Goal: Transaction & Acquisition: Purchase product/service

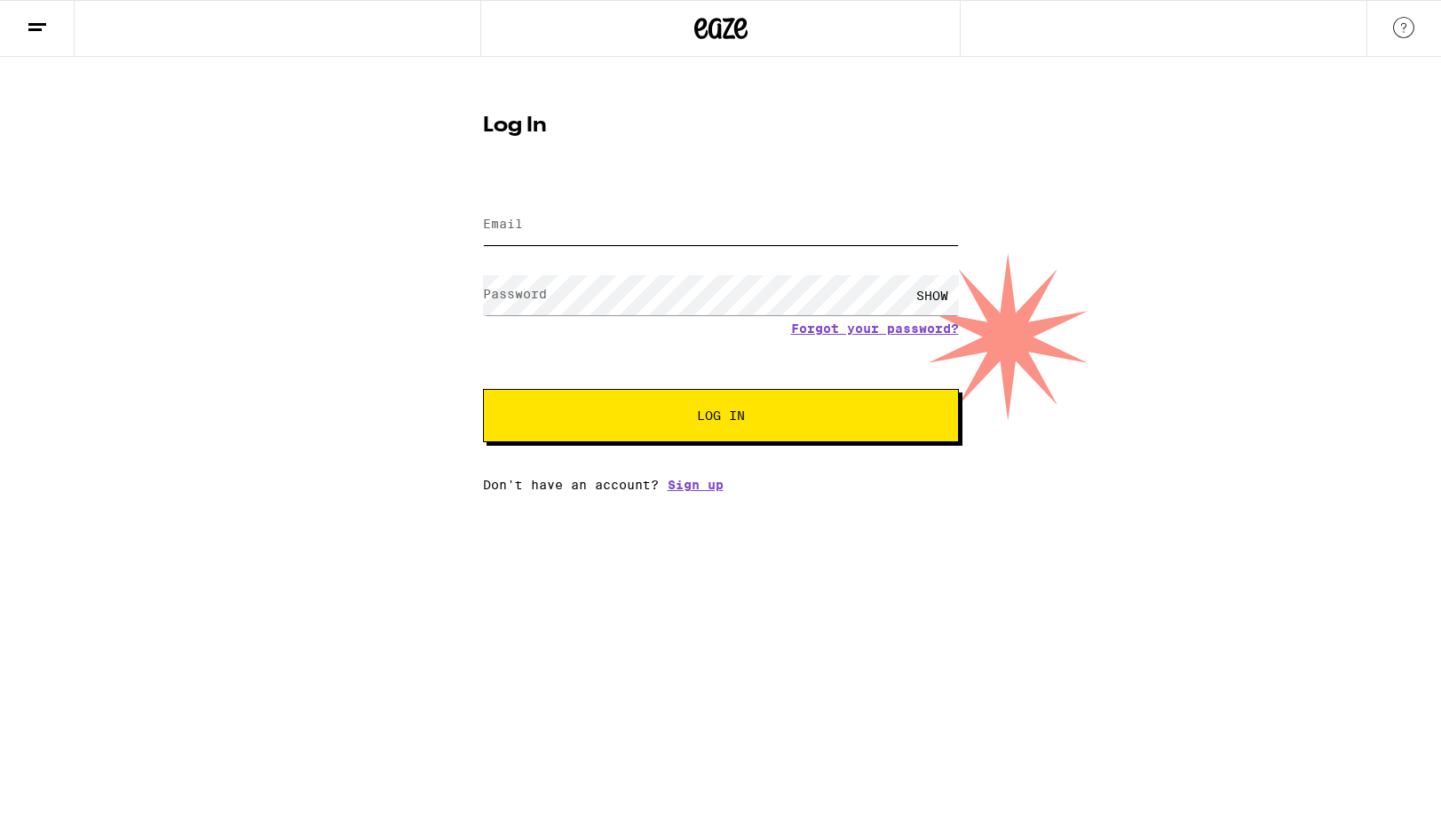
type input "[EMAIL_ADDRESS][DOMAIN_NAME]"
click at [720, 417] on button "Log In" at bounding box center [720, 416] width 476 height 53
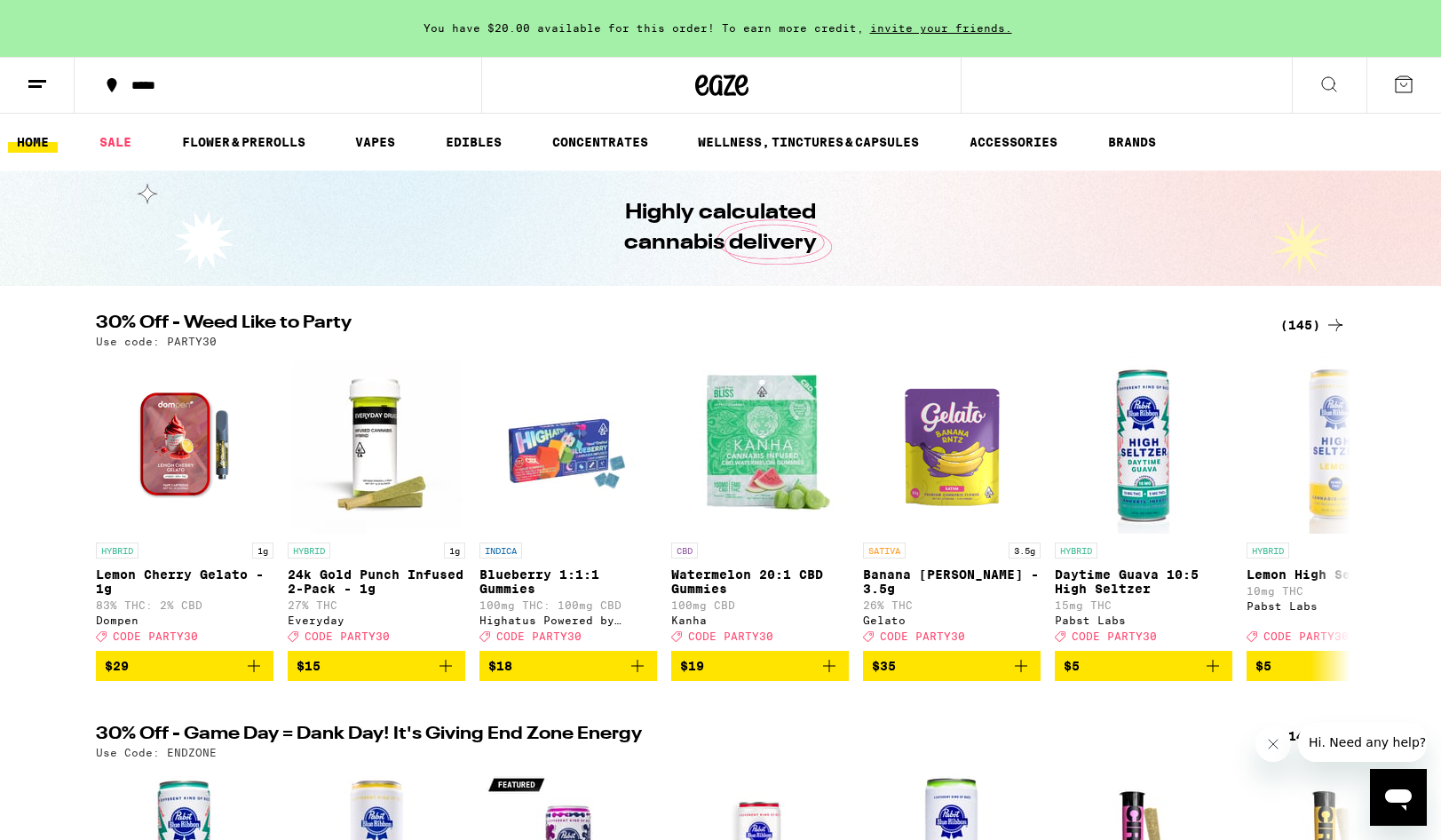
click at [1320, 76] on icon at bounding box center [1329, 84] width 21 height 21
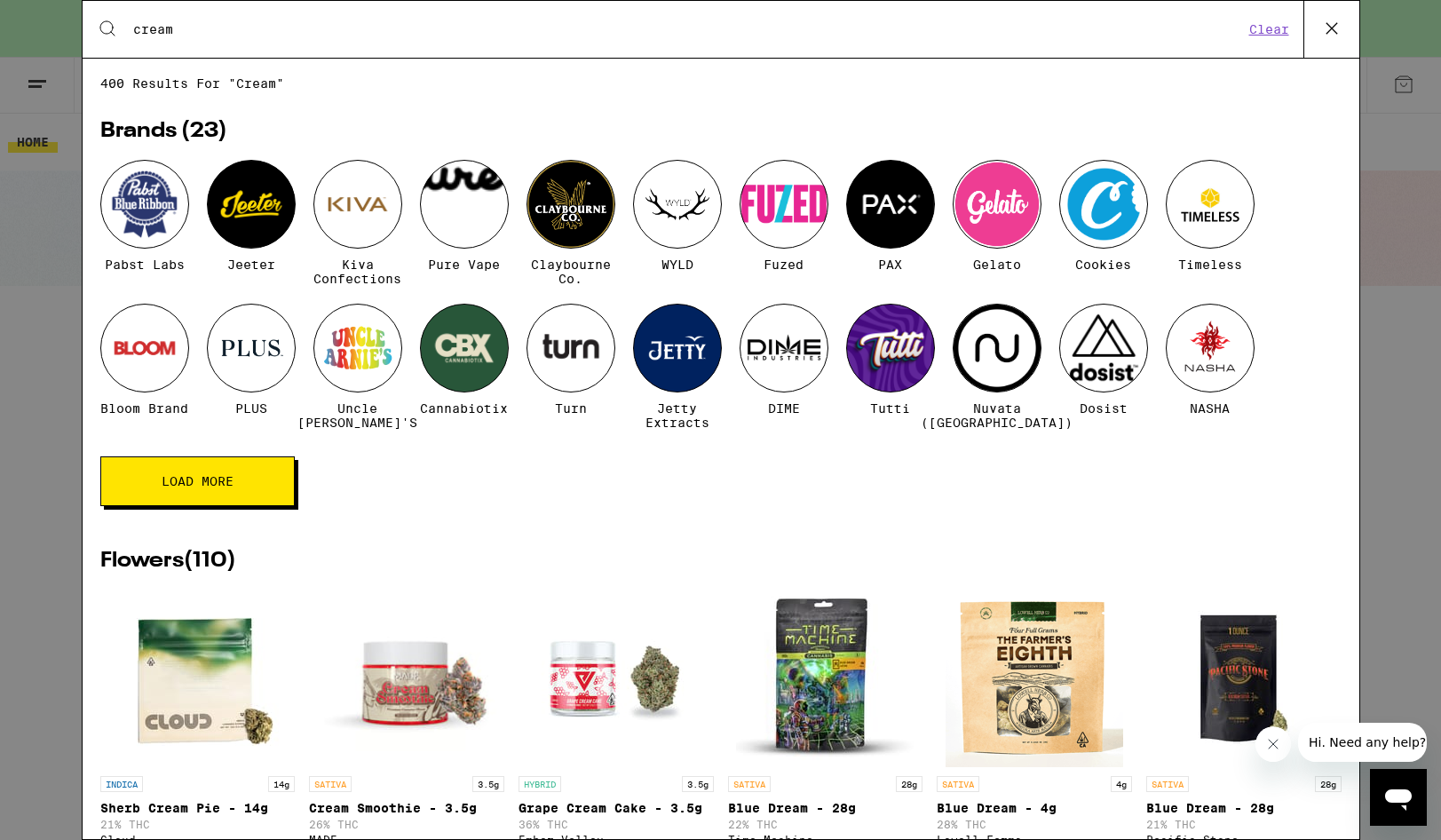
type input "cream"
click at [756, 35] on input "cream" at bounding box center [688, 29] width 1112 height 16
click at [1326, 21] on icon at bounding box center [1332, 28] width 27 height 27
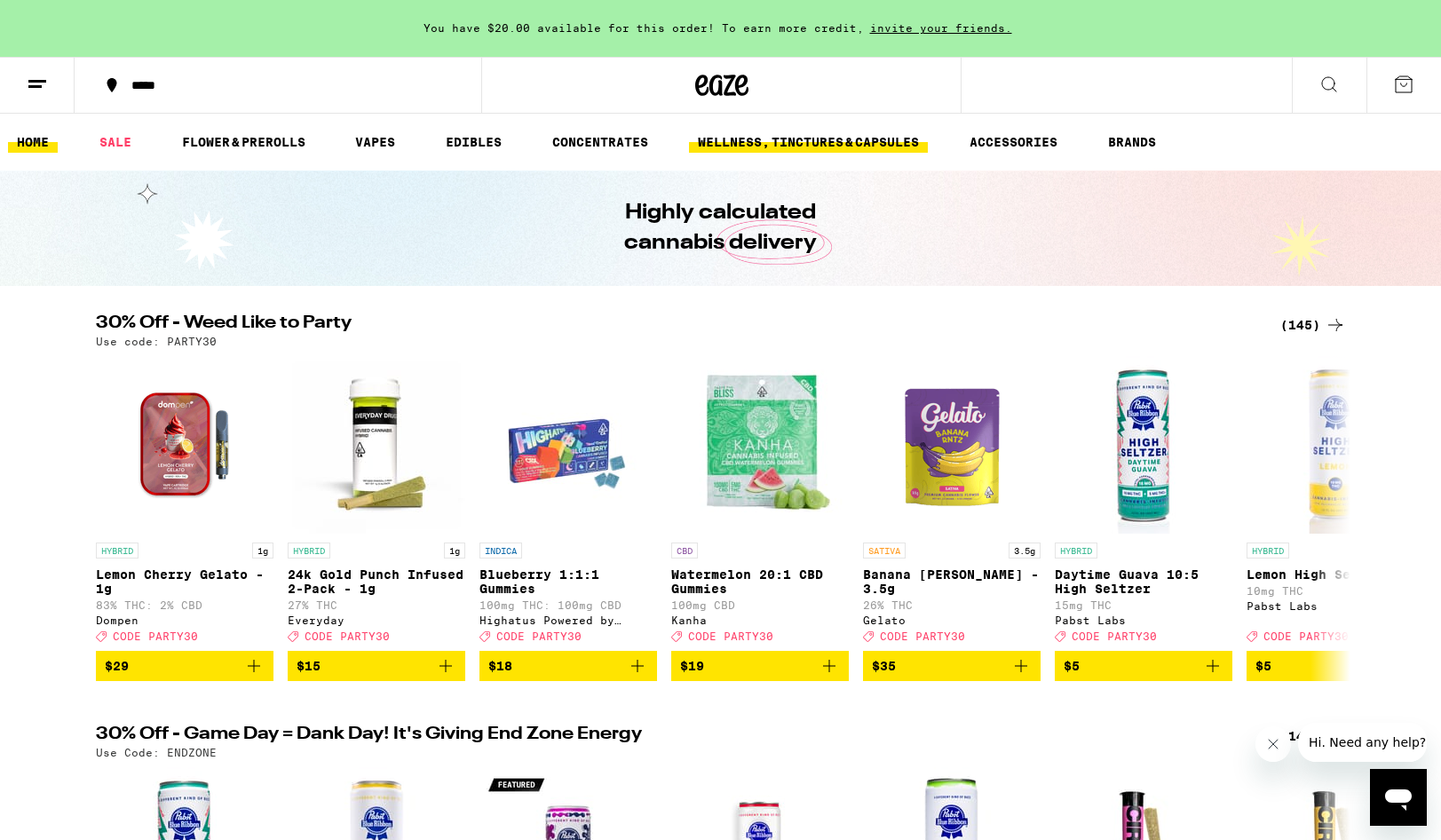
click at [860, 136] on link "WELLNESS, TINCTURES & CAPSULES" at bounding box center [808, 142] width 239 height 21
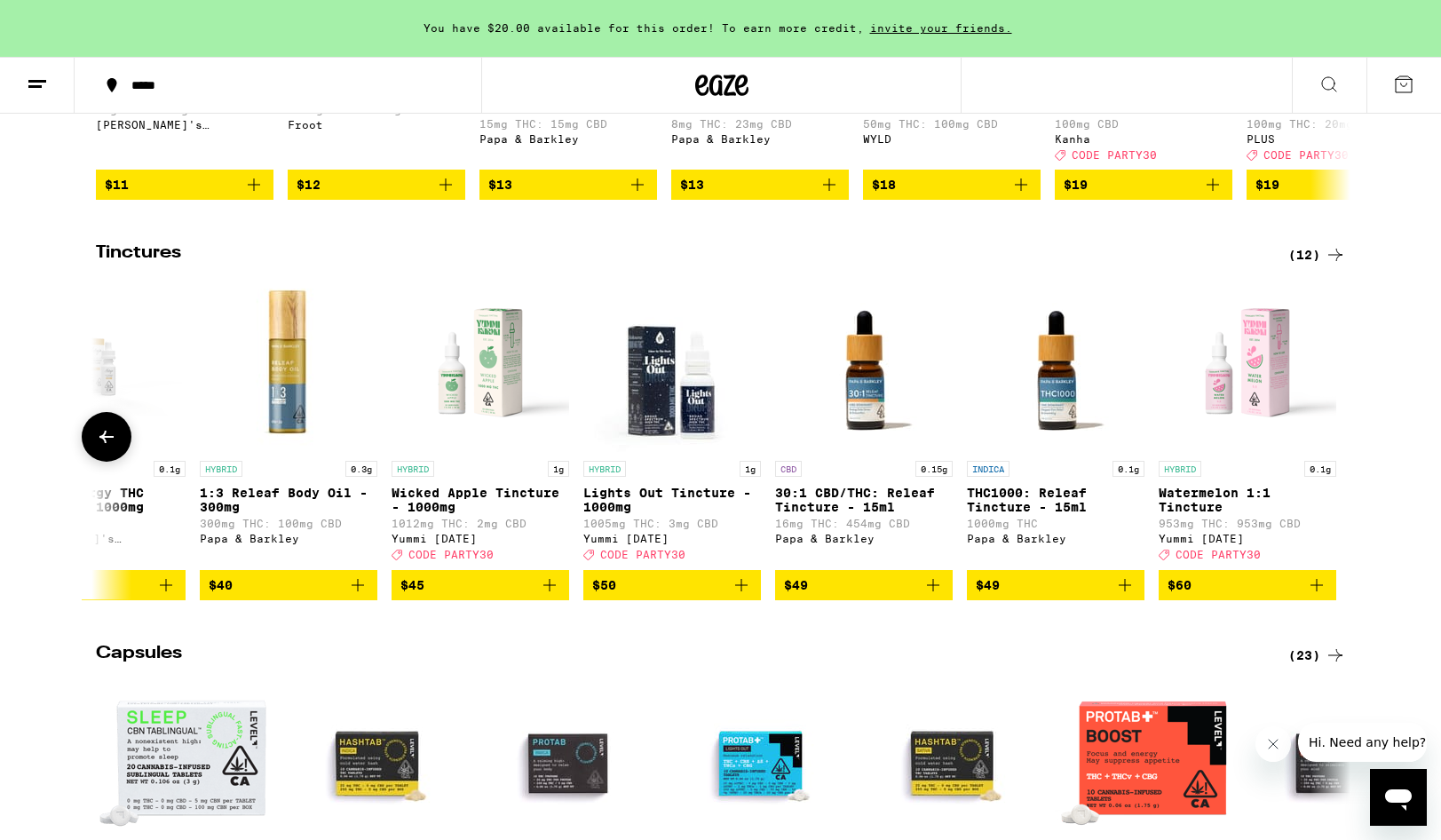
scroll to position [0, 1051]
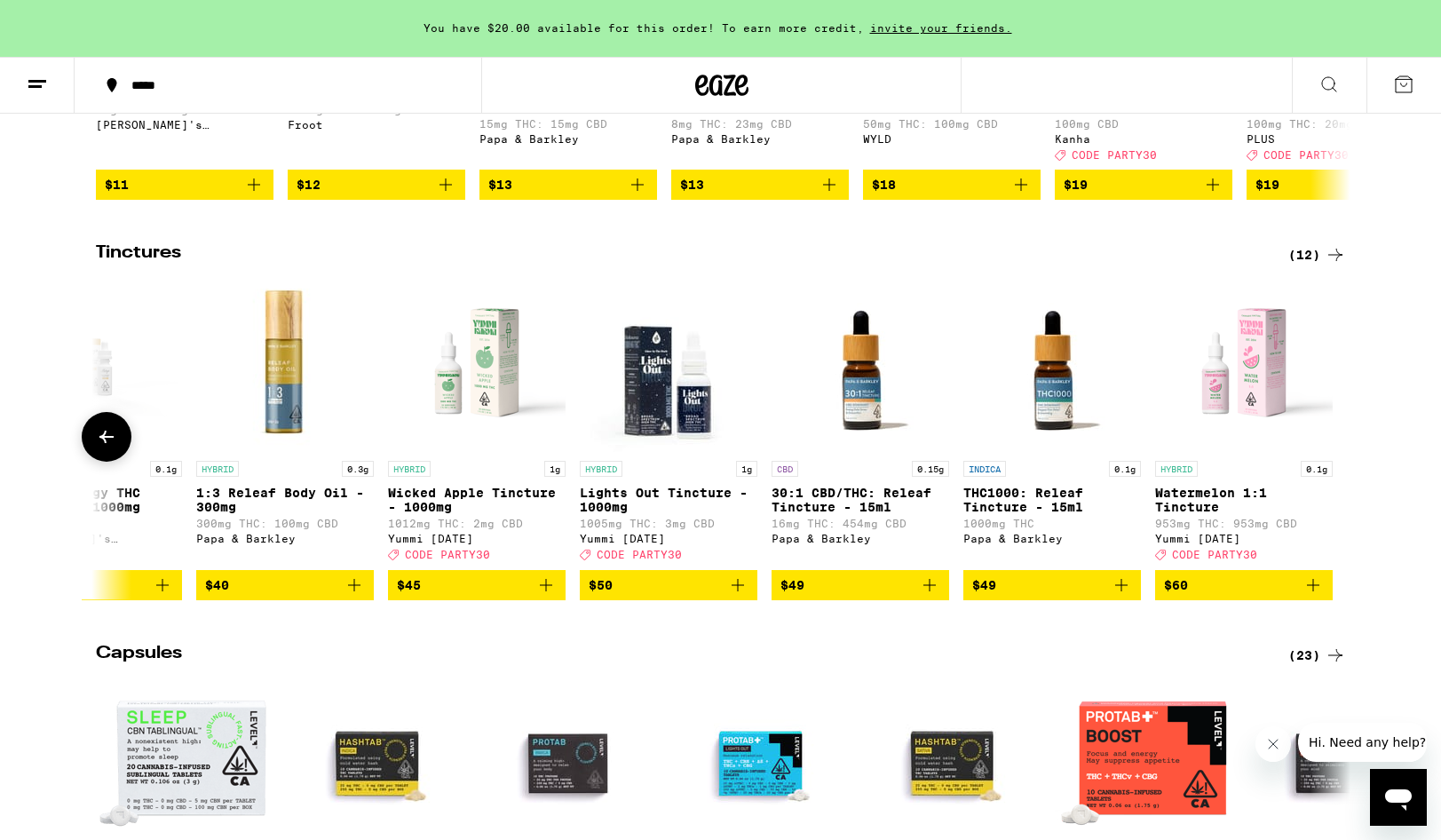
click at [852, 412] on img "Open page for 30:1 CBD/THC: Releaf Tincture - 15ml from Papa & Barkley" at bounding box center [861, 364] width 178 height 178
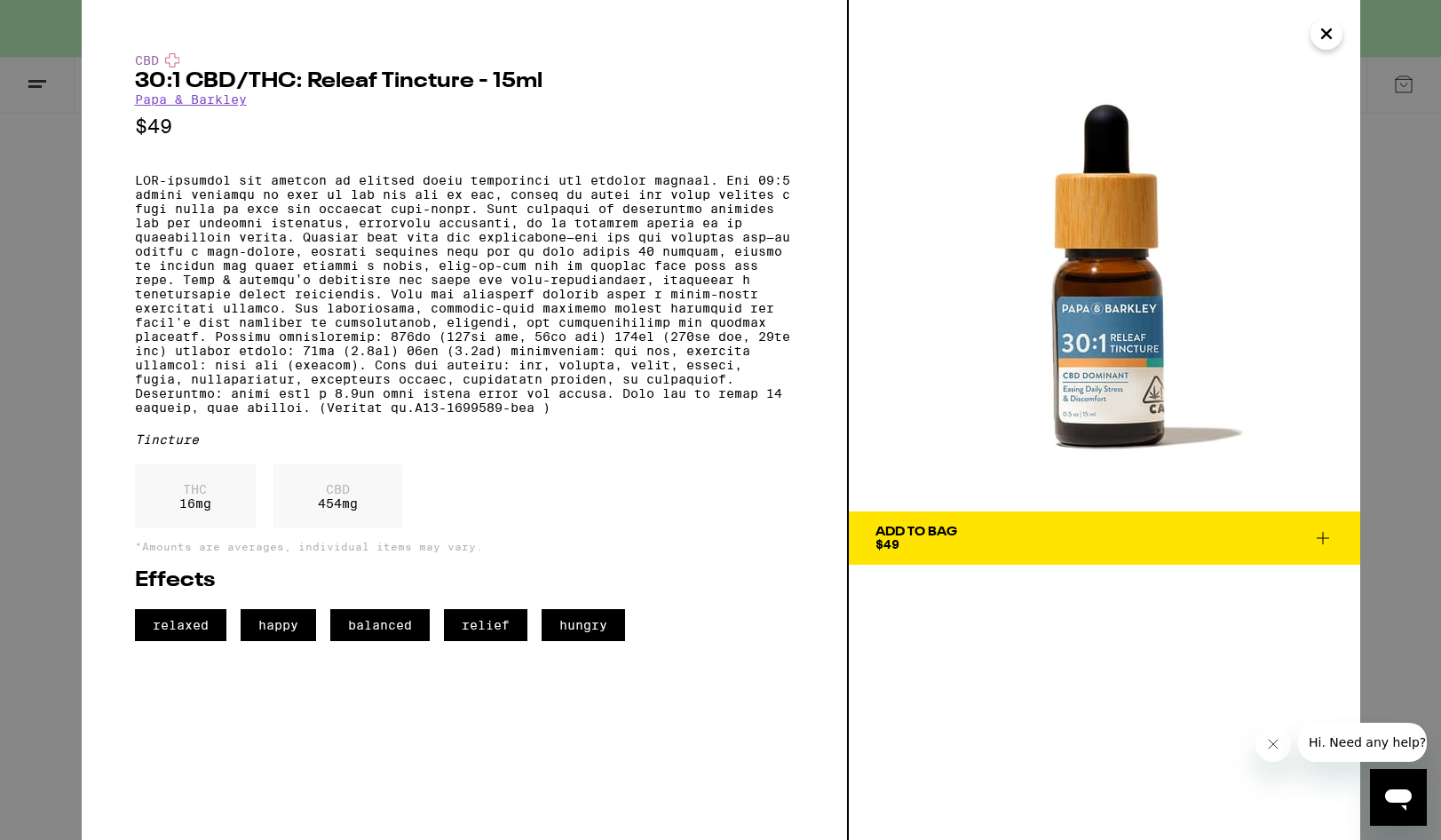
click at [1324, 36] on icon "Close" at bounding box center [1326, 34] width 9 height 9
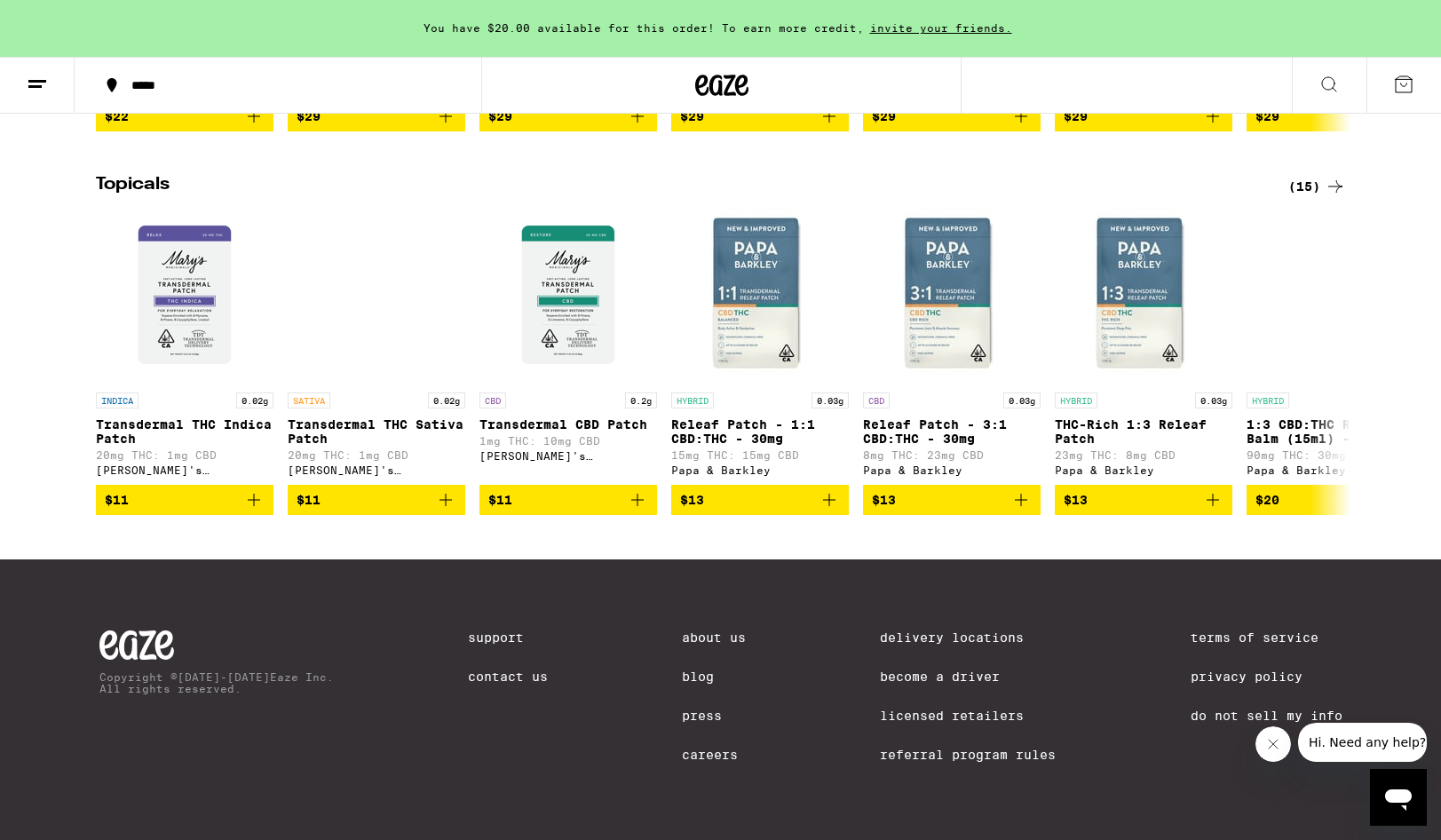
scroll to position [1372, 0]
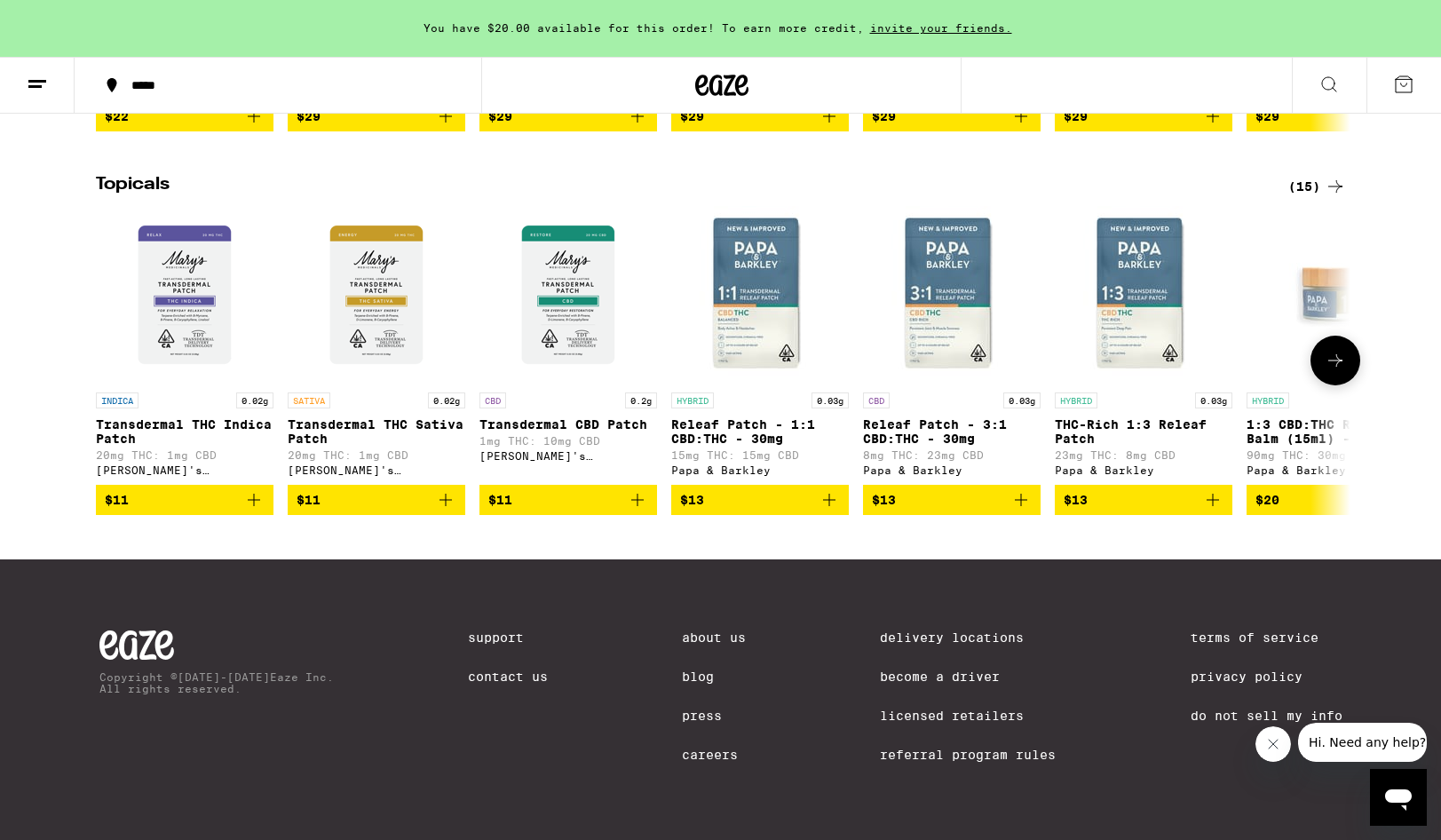
click at [927, 287] on img "Open page for Releaf Patch - 3:1 CBD:THC - 30mg from Papa & Barkley" at bounding box center [952, 295] width 178 height 178
